Goal: Find contact information: Find contact information

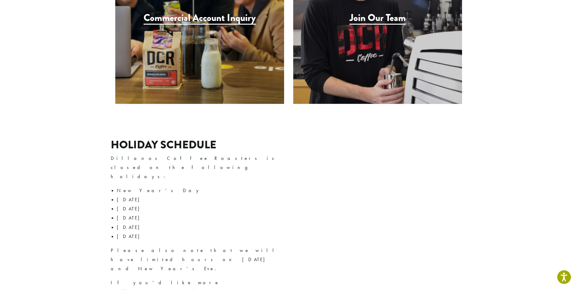
scroll to position [517, 0]
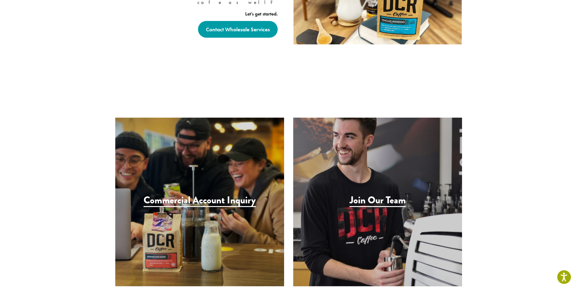
click at [383, 195] on h3 "Join Our Team" at bounding box center [378, 201] width 56 height 12
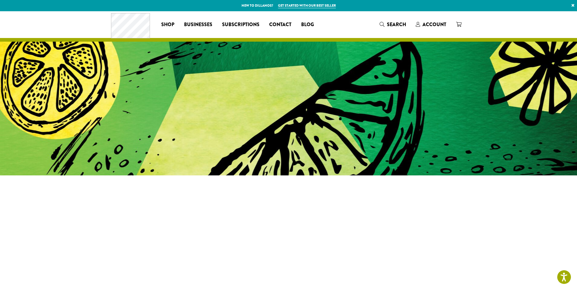
click at [81, 208] on section at bounding box center [288, 282] width 577 height 263
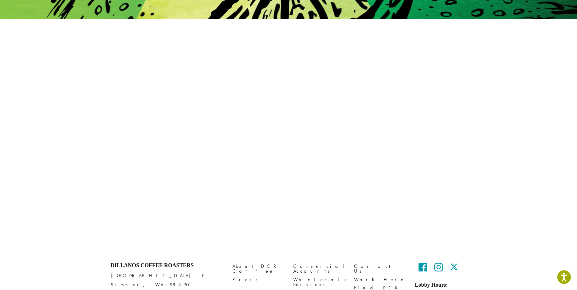
scroll to position [162, 0]
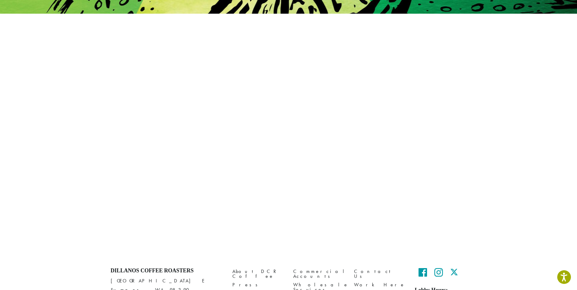
click at [343, 236] on p at bounding box center [288, 113] width 347 height 249
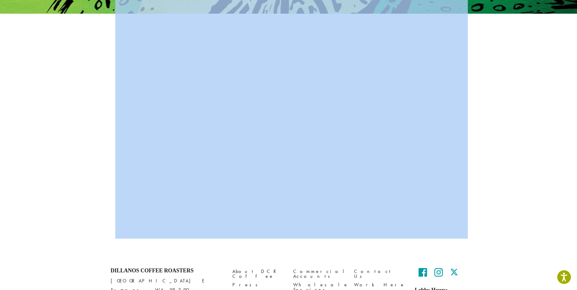
click at [343, 236] on p at bounding box center [288, 113] width 347 height 249
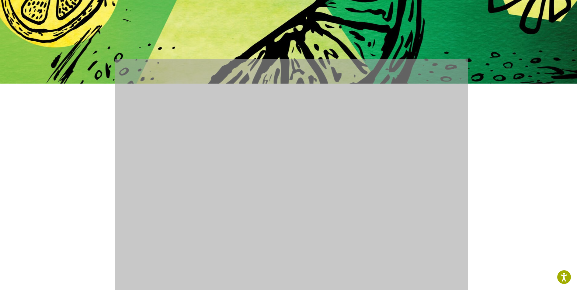
scroll to position [183, 0]
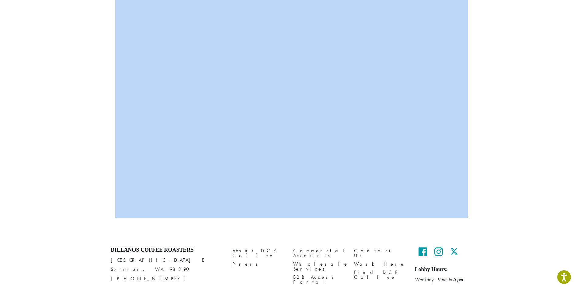
click at [46, 172] on section at bounding box center [288, 103] width 577 height 269
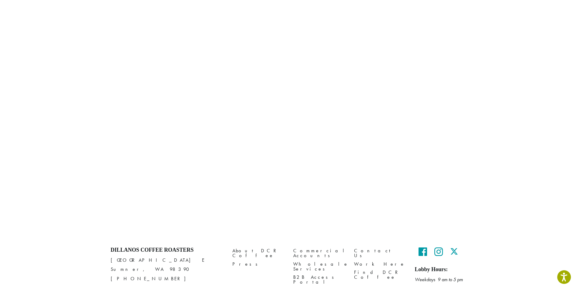
click at [47, 172] on section at bounding box center [288, 103] width 577 height 269
click at [65, 189] on section at bounding box center [288, 103] width 577 height 269
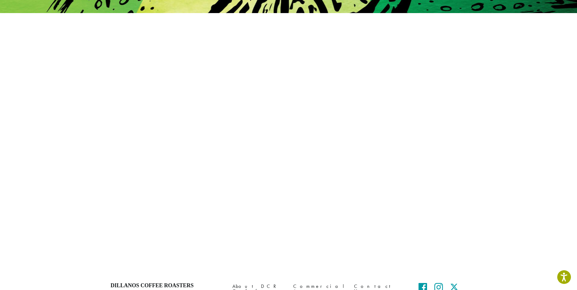
scroll to position [223, 0]
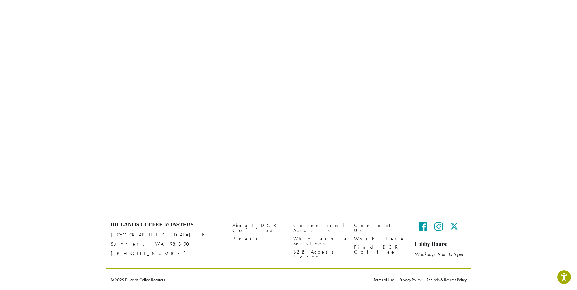
click at [370, 191] on p at bounding box center [288, 60] width 347 height 265
click at [490, 155] on section at bounding box center [288, 70] width 577 height 284
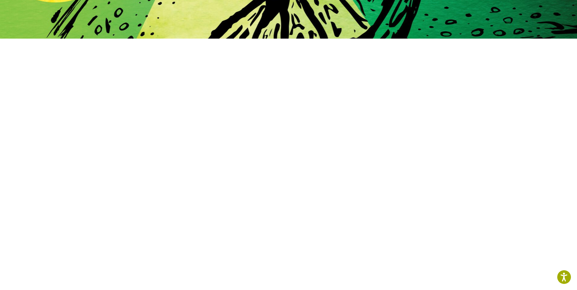
scroll to position [134, 0]
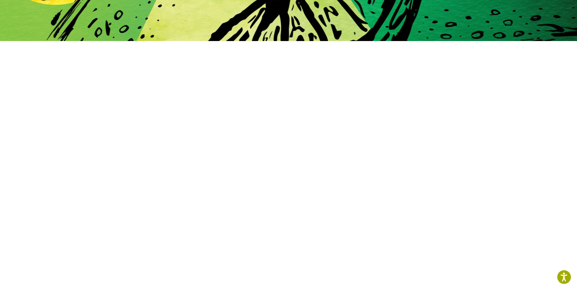
click at [101, 154] on section at bounding box center [288, 175] width 577 height 317
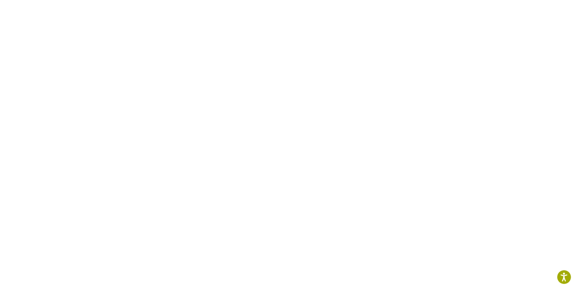
scroll to position [225, 0]
